Goal: Book appointment/travel/reservation

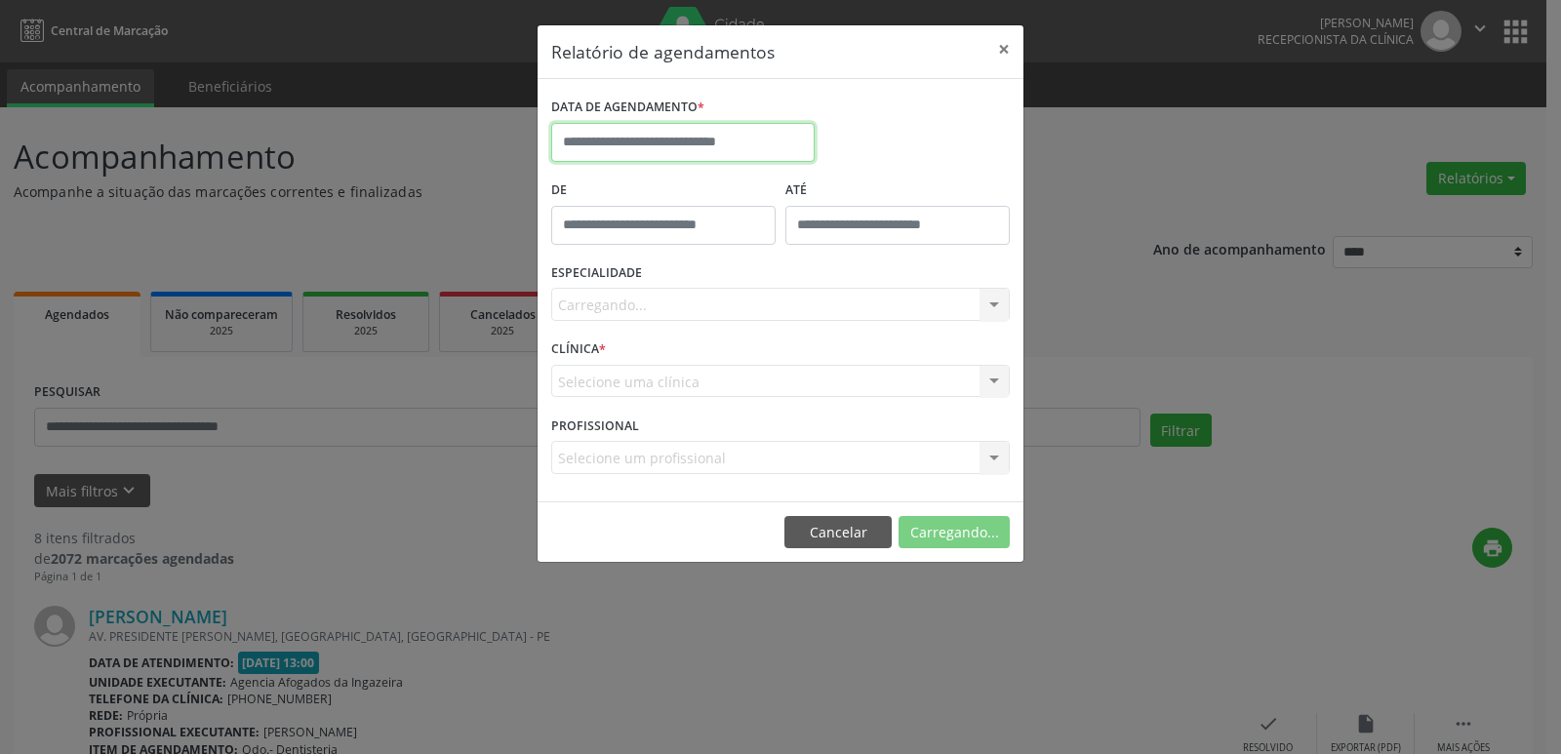
click at [606, 131] on input "text" at bounding box center [682, 142] width 263 height 39
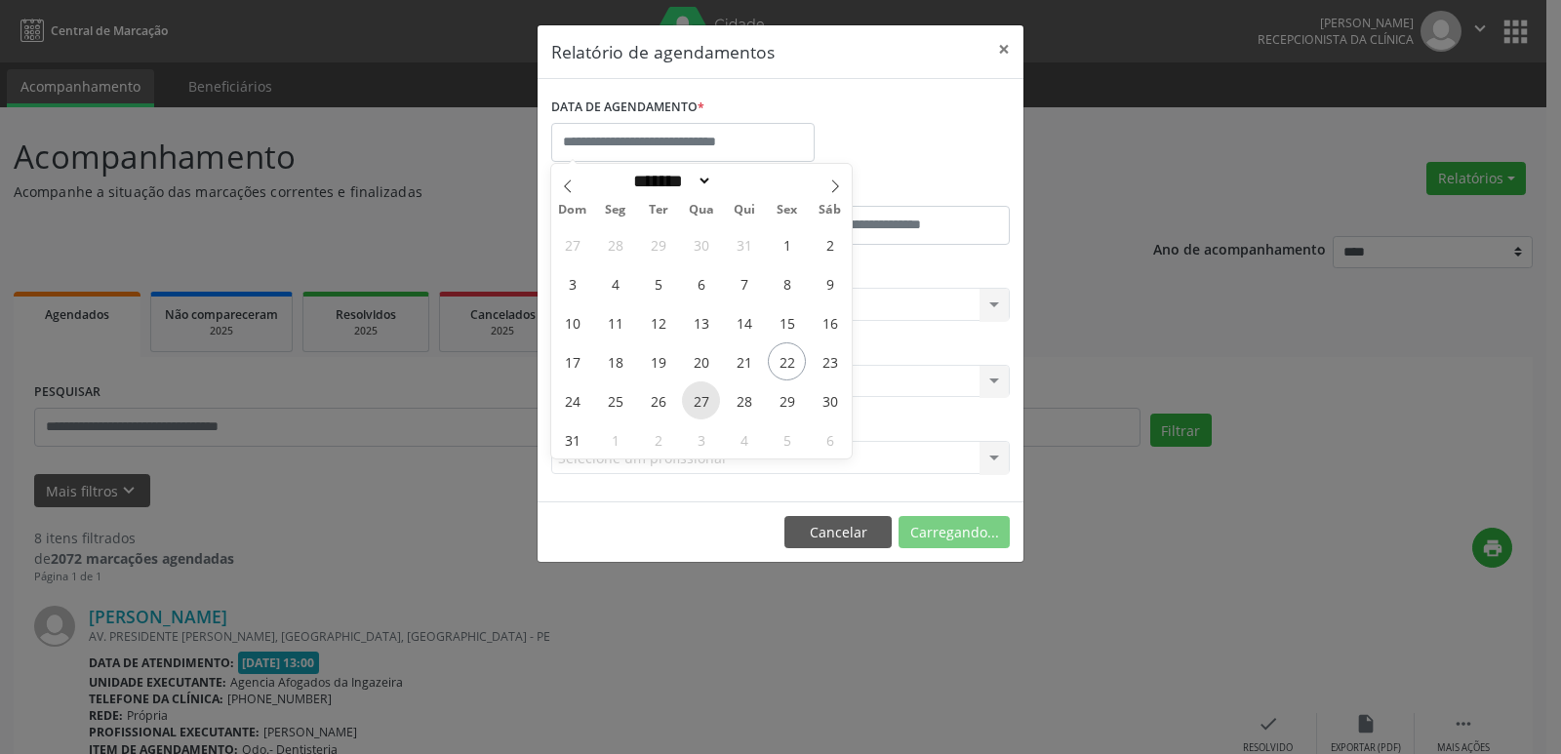
click at [711, 398] on span "27" at bounding box center [701, 400] width 38 height 38
type input "**********"
click at [711, 398] on span "27" at bounding box center [701, 400] width 38 height 38
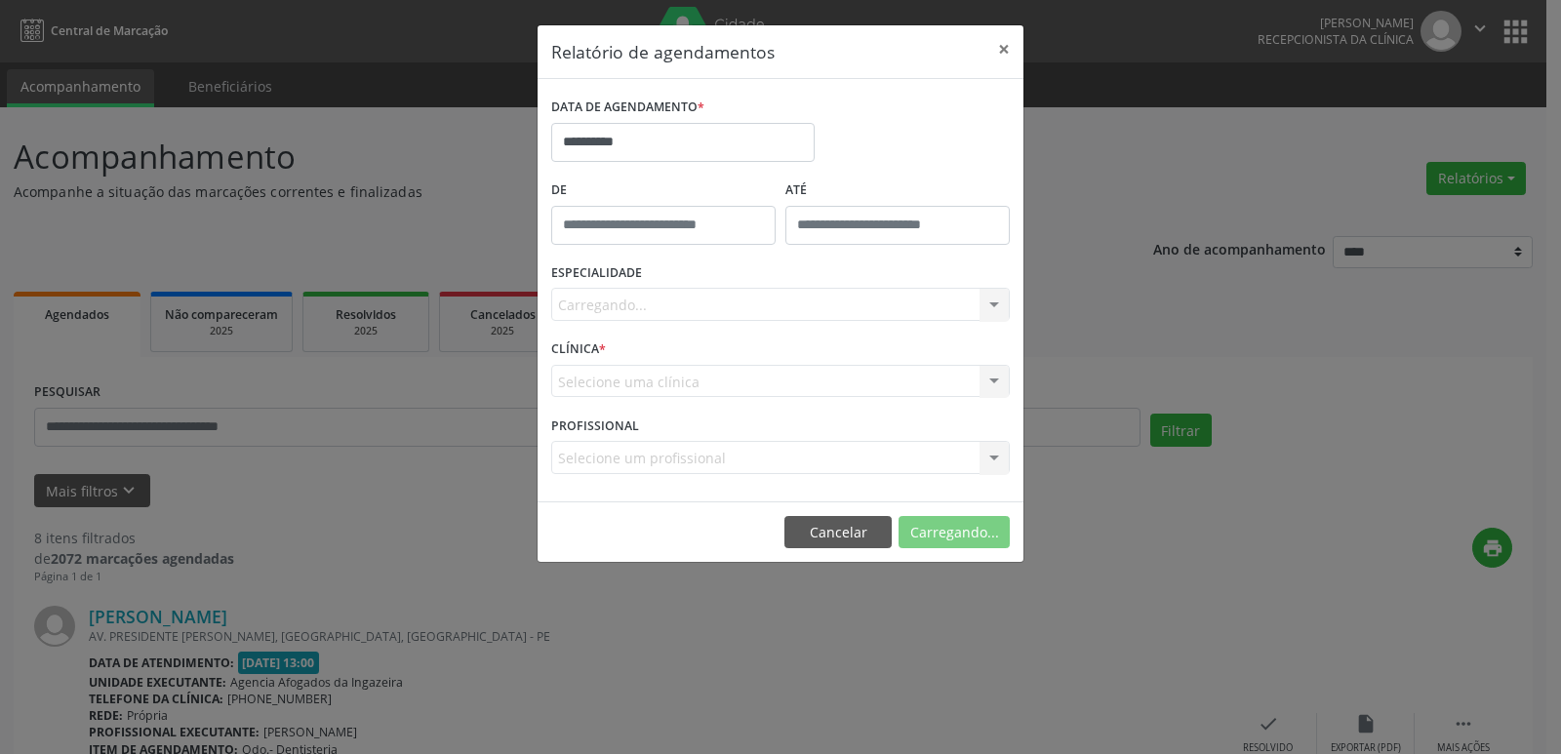
click at [786, 292] on div "Carregando... Nenhum resultado encontrado para: " " Não há nenhuma opção para s…" at bounding box center [780, 304] width 459 height 33
click at [787, 301] on div "Carregando... Nenhum resultado encontrado para: " " Não há nenhuma opção para s…" at bounding box center [780, 304] width 459 height 33
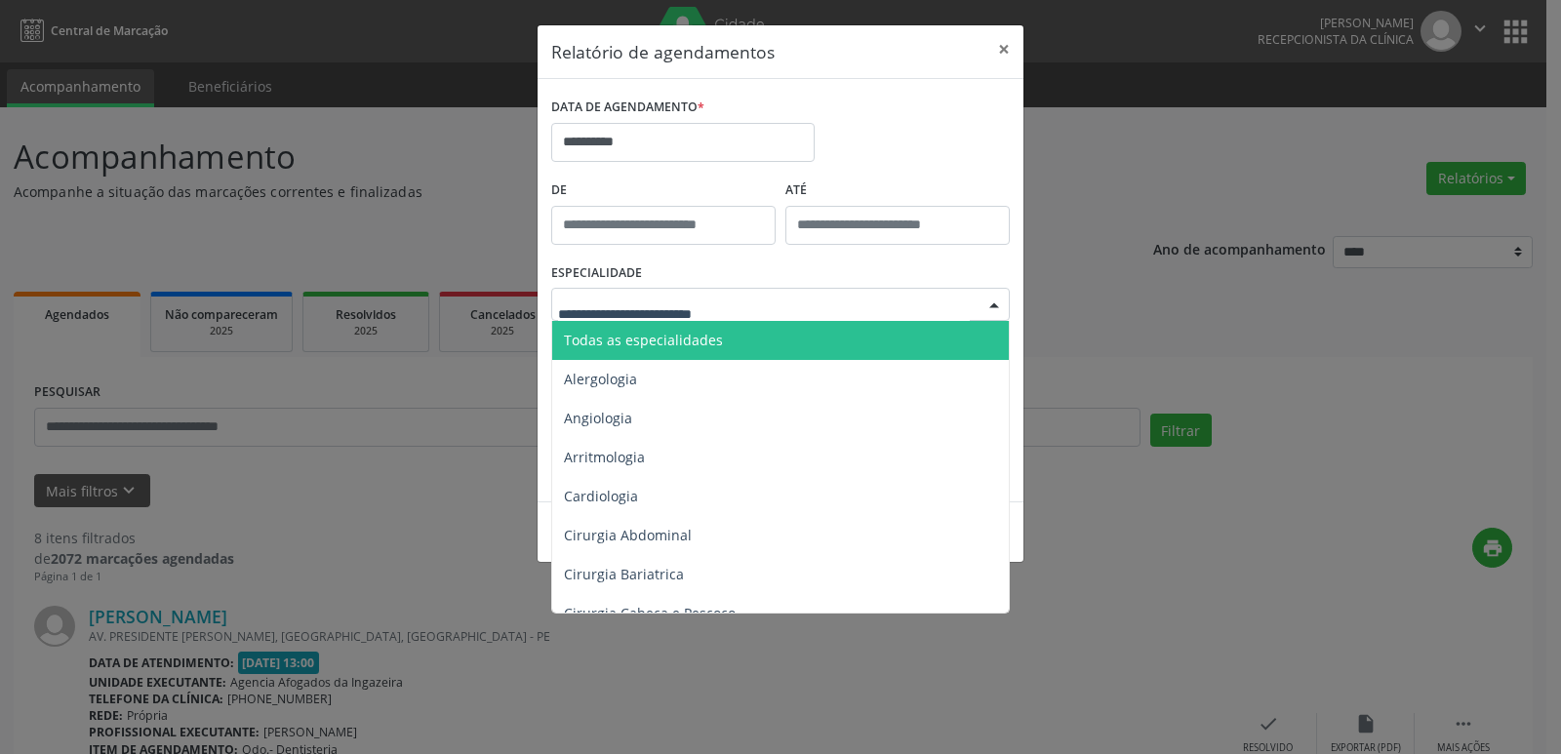
click at [786, 305] on div at bounding box center [780, 304] width 459 height 33
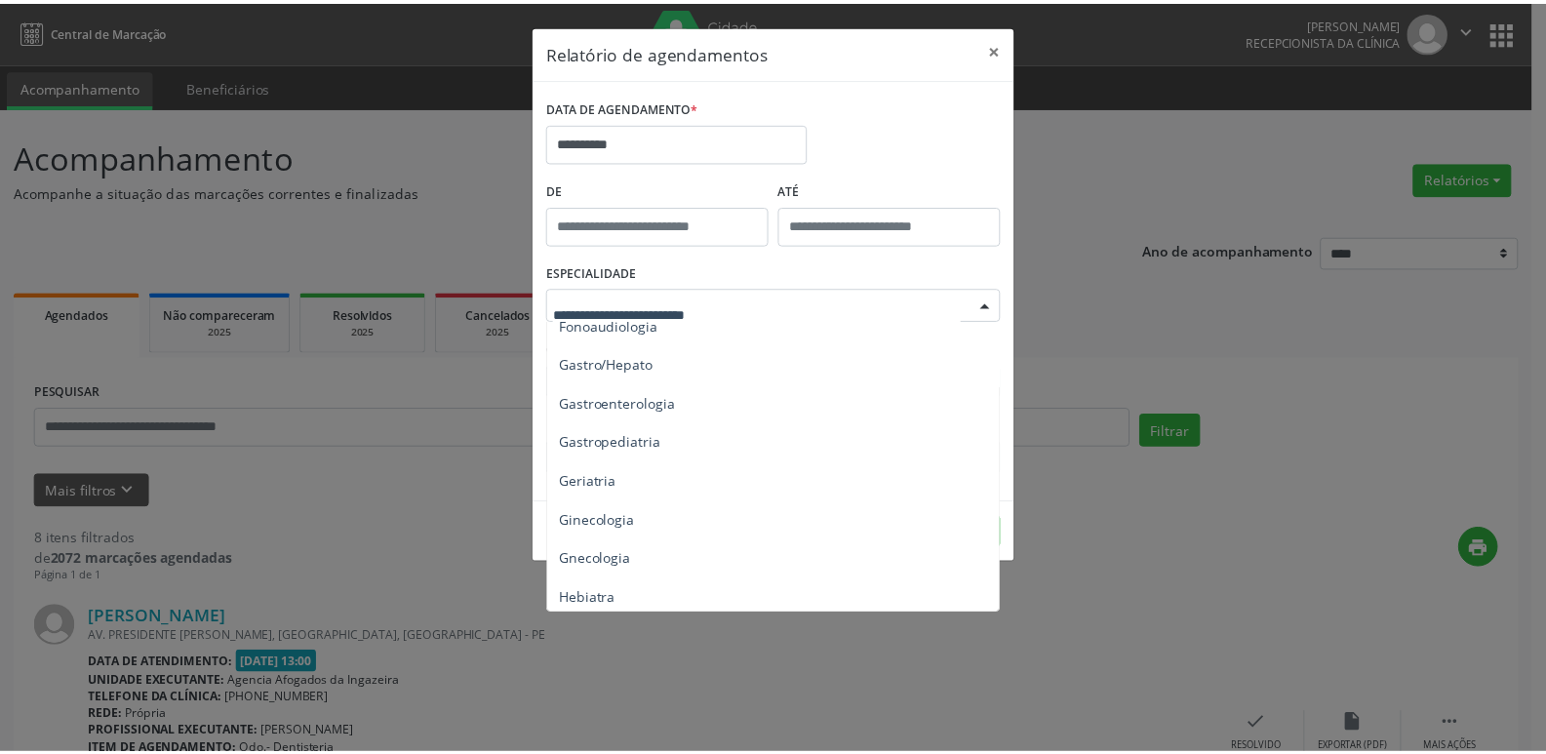
scroll to position [1268, 0]
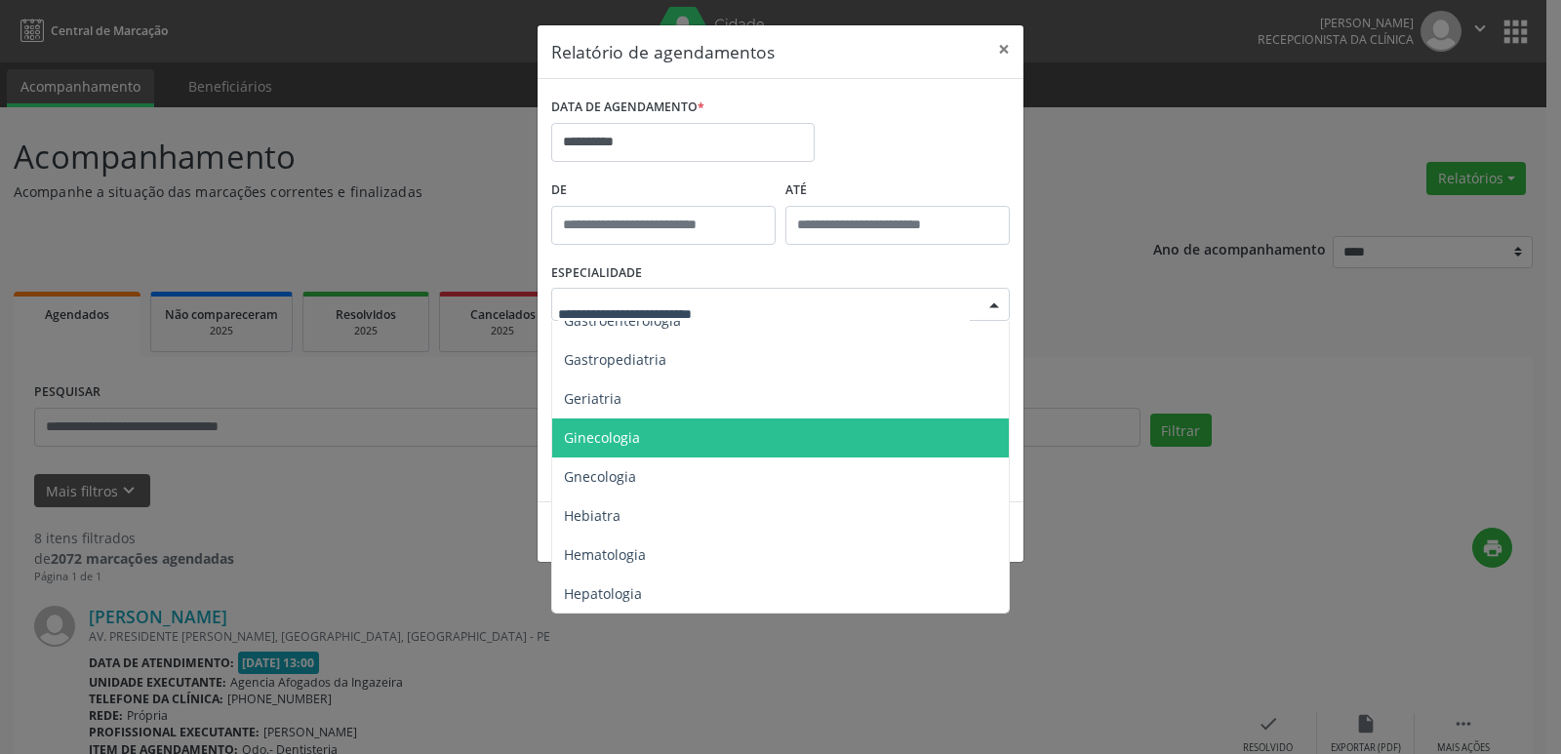
click at [740, 442] on span "Ginecologia" at bounding box center [782, 438] width 460 height 39
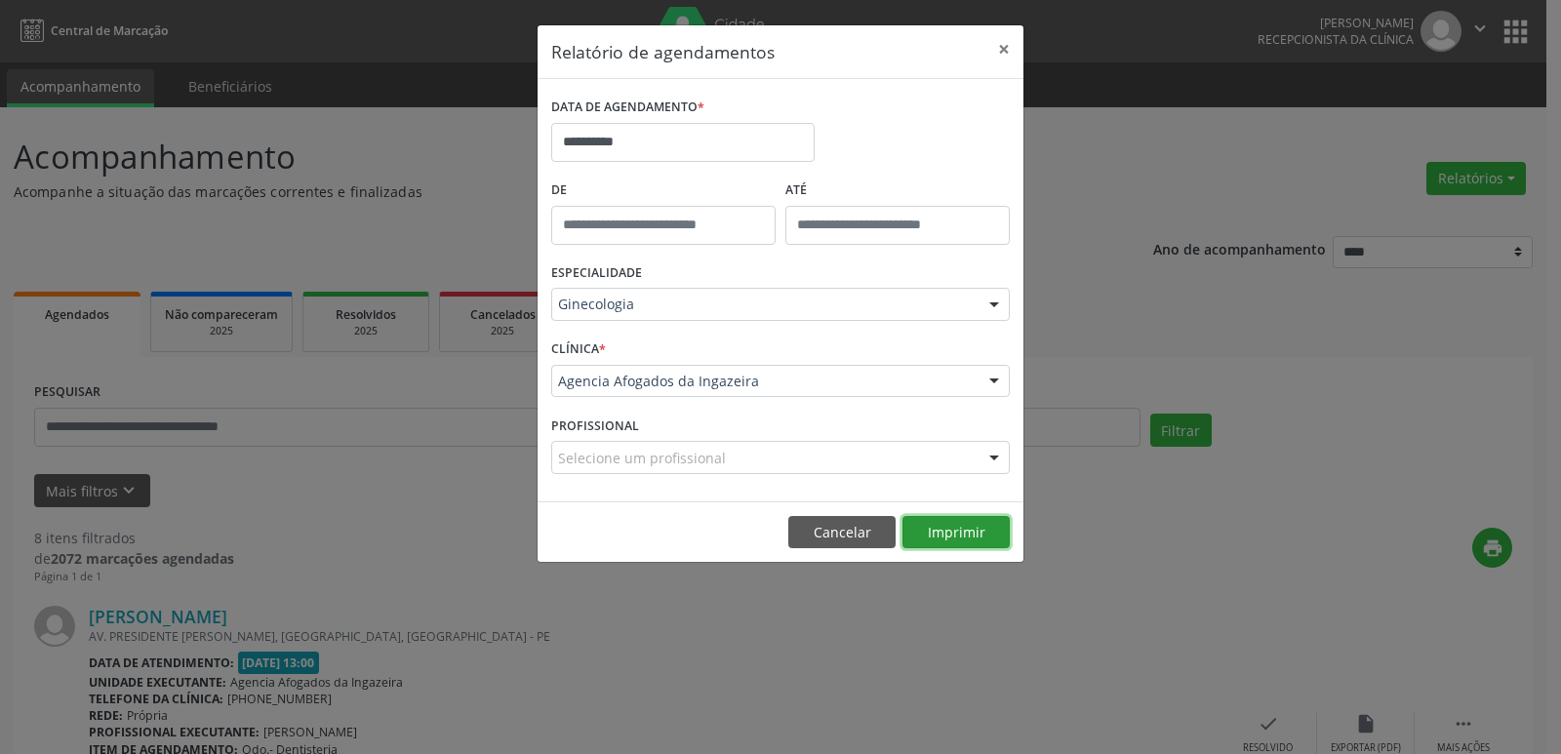
click at [957, 536] on button "Imprimir" at bounding box center [955, 532] width 107 height 33
click at [1323, 517] on div "**********" at bounding box center [780, 377] width 1561 height 754
click at [1001, 50] on button "×" at bounding box center [1003, 49] width 39 height 48
